Goal: Information Seeking & Learning: Learn about a topic

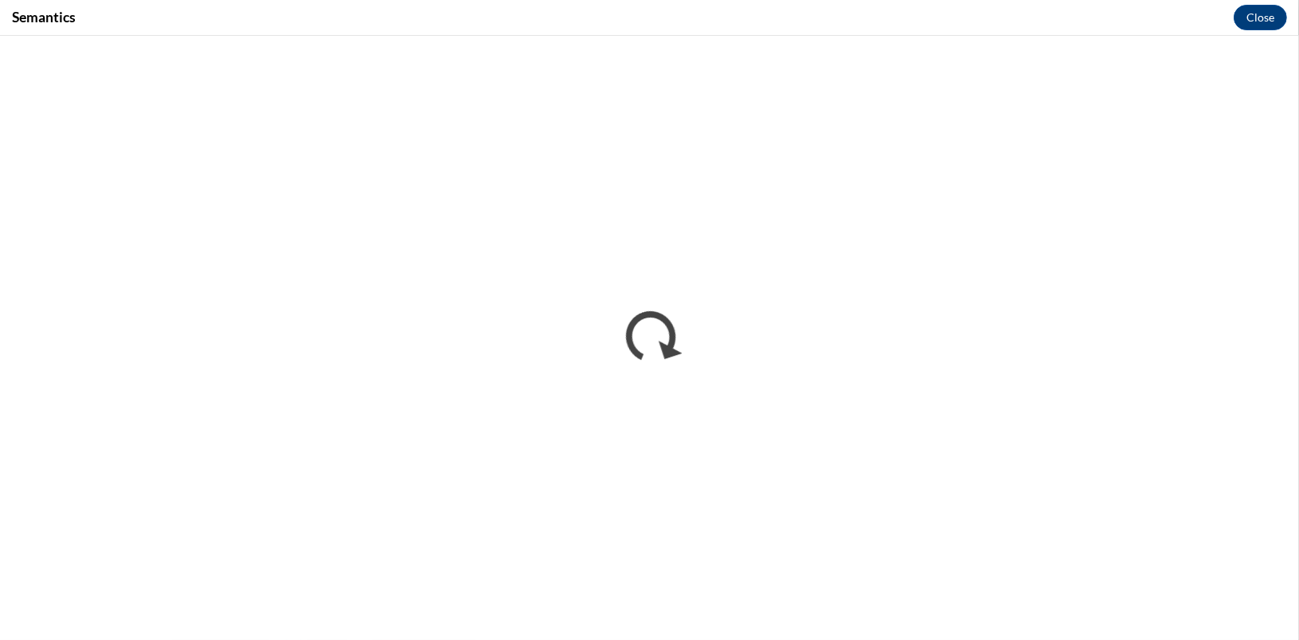
scroll to position [1274, 0]
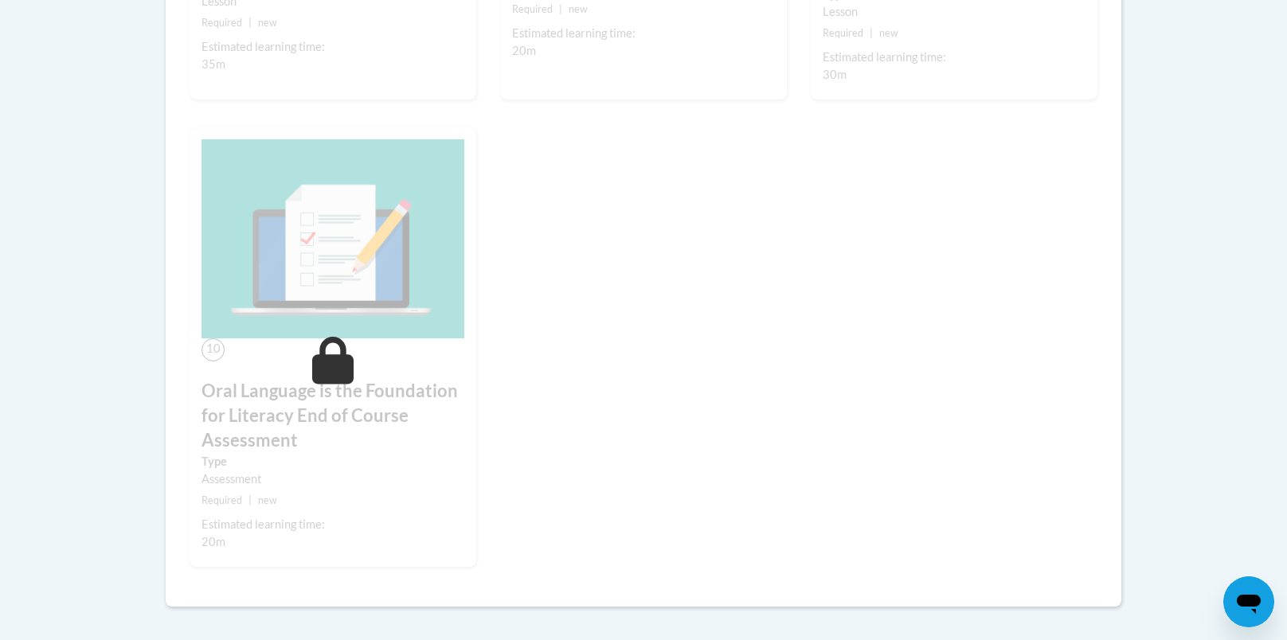
scroll to position [1410, 0]
